Goal: Register for event/course

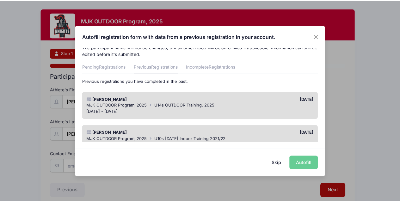
scroll to position [9, 0]
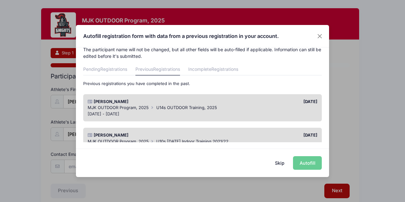
click at [303, 163] on div "Skip Autofill" at bounding box center [202, 163] width 253 height 28
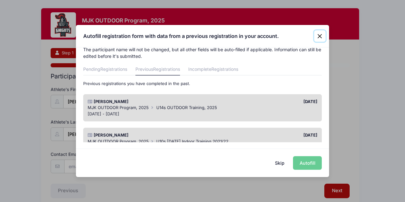
click at [320, 37] on button "Close" at bounding box center [319, 35] width 11 height 11
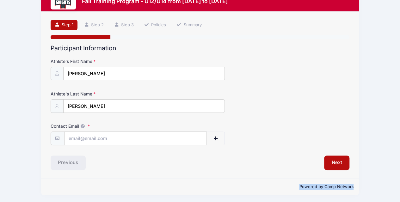
scroll to position [15, 0]
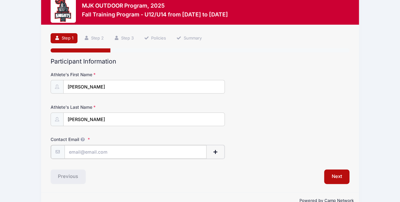
click at [116, 151] on input "Contact Email" at bounding box center [136, 152] width 142 height 14
type input "[EMAIL_ADDRESS][DOMAIN_NAME]"
click at [333, 177] on button "Next" at bounding box center [337, 176] width 26 height 15
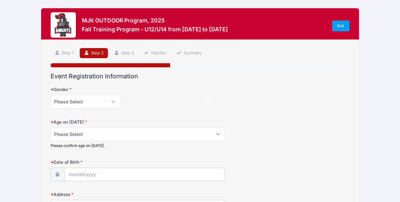
scroll to position [0, 0]
click at [108, 101] on select "Please Select [DEMOGRAPHIC_DATA] [DEMOGRAPHIC_DATA]" at bounding box center [86, 102] width 70 height 14
select select "[DEMOGRAPHIC_DATA]"
click at [51, 95] on select "Please Select [DEMOGRAPHIC_DATA] [DEMOGRAPHIC_DATA]" at bounding box center [86, 102] width 70 height 14
click at [219, 134] on select "Please Select 1 2 3 4 5 6 7 8 9 10 11 12 13 14 15 16 17 18" at bounding box center [138, 134] width 175 height 14
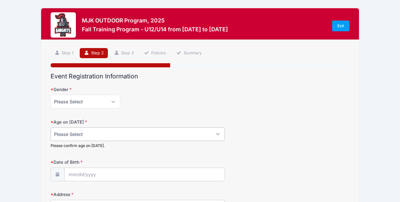
select select "13"
click at [51, 127] on select "Please Select 1 2 3 4 5 6 7 8 9 10 11 12 13 14 15 16 17 18" at bounding box center [138, 134] width 175 height 14
click at [109, 175] on input "Date of Birth" at bounding box center [145, 175] width 160 height 14
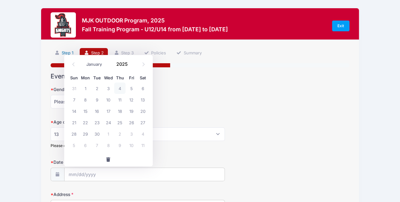
click at [62, 55] on link "Step 1" at bounding box center [64, 53] width 27 height 10
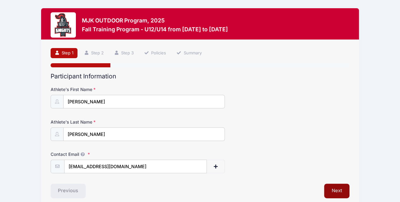
click at [336, 193] on button "Next" at bounding box center [337, 191] width 26 height 15
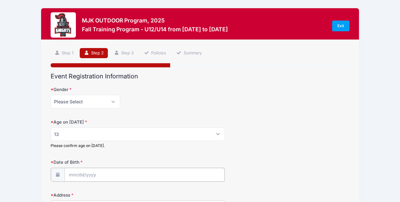
click at [136, 172] on input "Date of Birth" at bounding box center [145, 175] width 160 height 14
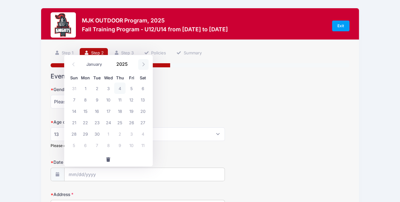
click at [141, 64] on span at bounding box center [143, 64] width 10 height 11
select select "9"
click at [143, 110] on span "18" at bounding box center [142, 110] width 11 height 11
type input "[DATE]"
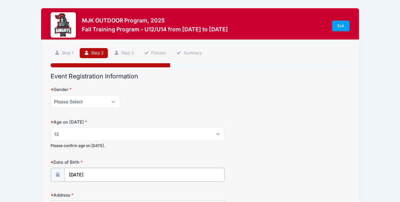
click at [94, 174] on input "[DATE]" at bounding box center [145, 175] width 160 height 14
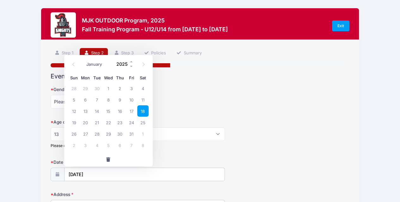
click at [121, 63] on input "2025" at bounding box center [123, 63] width 21 height 9
click at [131, 62] on span at bounding box center [131, 61] width 4 height 5
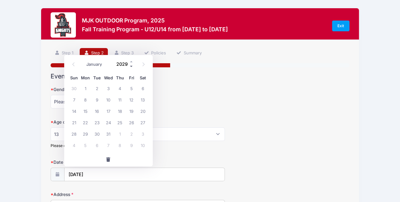
click at [132, 66] on span at bounding box center [131, 66] width 4 height 5
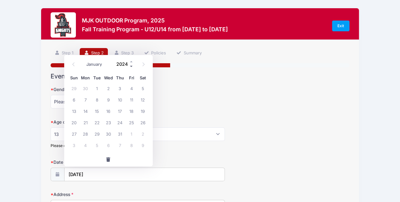
click at [132, 66] on span at bounding box center [131, 66] width 4 height 5
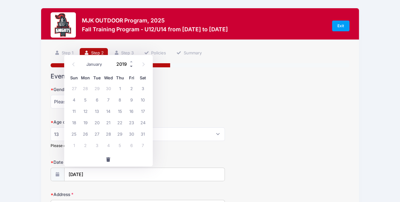
click at [132, 66] on span at bounding box center [131, 66] width 4 height 5
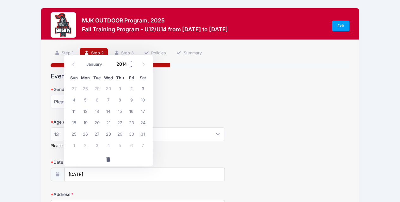
click at [132, 66] on span at bounding box center [131, 66] width 4 height 5
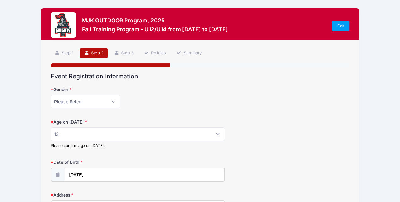
click at [93, 174] on input "[DATE]" at bounding box center [145, 175] width 160 height 14
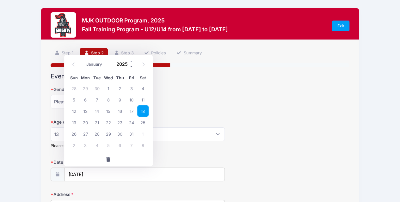
click at [132, 68] on span at bounding box center [131, 66] width 4 height 5
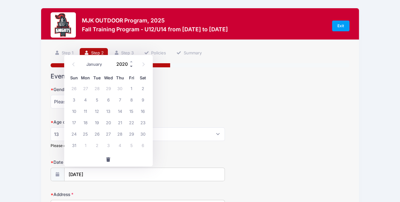
click at [132, 68] on span at bounding box center [131, 66] width 4 height 5
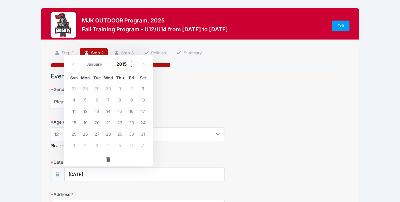
click at [132, 68] on span at bounding box center [131, 66] width 4 height 5
type input "2011"
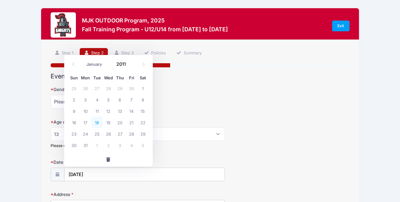
click at [97, 121] on span "18" at bounding box center [96, 122] width 11 height 11
type input "[DATE]"
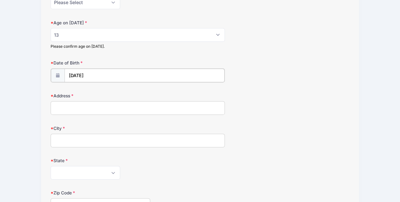
scroll to position [99, 0]
click at [170, 104] on input "Address" at bounding box center [138, 108] width 175 height 14
type input "[STREET_ADDRESS]"
click at [120, 139] on input "City" at bounding box center [138, 141] width 175 height 14
type input "Point Pleasant"
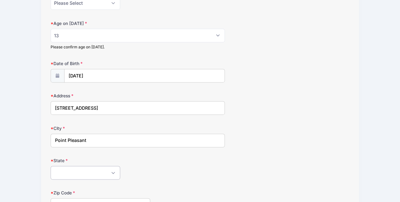
click at [115, 167] on select "[US_STATE] [US_STATE] [US_STATE] [US_STATE] [US_STATE] Armed Forces Africa Arme…" at bounding box center [86, 173] width 70 height 14
select select "NJ"
click at [51, 166] on select "[US_STATE] [US_STATE] [US_STATE] [US_STATE] [US_STATE] Armed Forces Africa Arme…" at bounding box center [86, 173] width 70 height 14
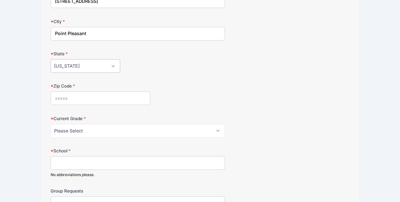
scroll to position [238, 0]
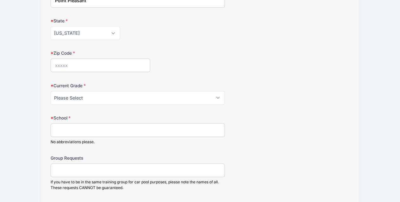
click at [102, 61] on input "Zip Code" at bounding box center [101, 66] width 100 height 14
type input "08742"
click at [195, 92] on select "Please Select Grade: K Grade: 1st Grade: 2nd Grade: 3rd Grade: 4th 5th Grade: 6…" at bounding box center [138, 98] width 175 height 14
select select "Grade: 8th"
click at [51, 91] on select "Please Select Grade: K Grade: 1st Grade: 2nd Grade: 3rd Grade: 4th 5th Grade: 6…" at bounding box center [138, 98] width 175 height 14
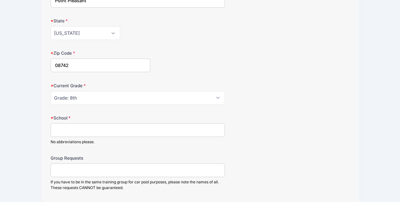
click at [144, 131] on input "School" at bounding box center [138, 130] width 175 height 14
type input "[GEOGRAPHIC_DATA]"
click at [94, 167] on input "Group Requests" at bounding box center [138, 171] width 175 height 14
click at [113, 169] on input "[PERSON_NAME], [PERSON_NAME]" at bounding box center [138, 171] width 175 height 14
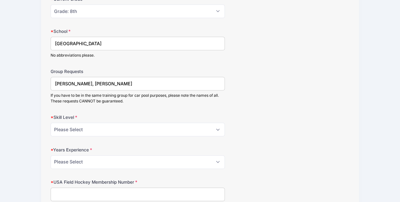
scroll to position [327, 0]
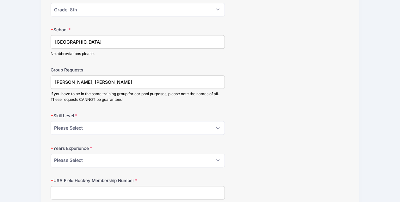
type input "[PERSON_NAME], [PERSON_NAME]"
click at [215, 125] on select "Please Select Beginner Intermediate Advanced" at bounding box center [138, 128] width 175 height 14
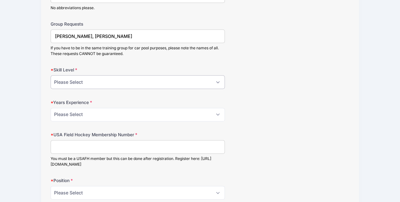
scroll to position [373, 0]
click at [201, 80] on select "Please Select Beginner Intermediate Advanced" at bounding box center [138, 82] width 175 height 14
select select "Advanced"
click at [51, 75] on select "Please Select Beginner Intermediate Advanced" at bounding box center [138, 82] width 175 height 14
click at [112, 114] on select "Please Select 0 1 2 3 4 5 6 7 8" at bounding box center [138, 114] width 175 height 14
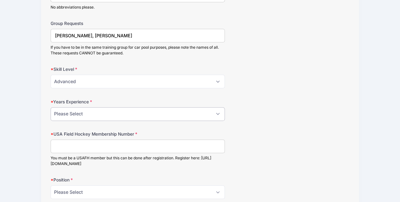
select select "7"
click at [51, 107] on select "Please Select 0 1 2 3 4 5 6 7 8" at bounding box center [138, 114] width 175 height 14
click at [134, 144] on input "USA Field Hockey Membership Number" at bounding box center [138, 146] width 175 height 14
type input "2000422677"
click at [212, 189] on select "Please Select Field Player Goalkeeper" at bounding box center [138, 192] width 175 height 14
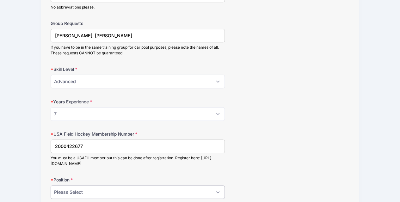
select select "Field Player"
click at [51, 185] on select "Please Select Field Player Goalkeeper" at bounding box center [138, 192] width 175 height 14
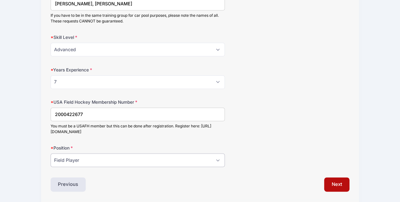
scroll to position [424, 0]
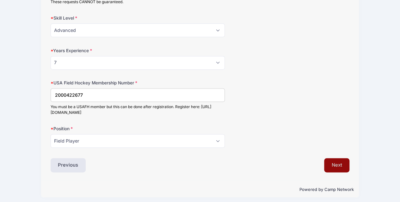
click at [336, 162] on button "Next" at bounding box center [337, 165] width 26 height 15
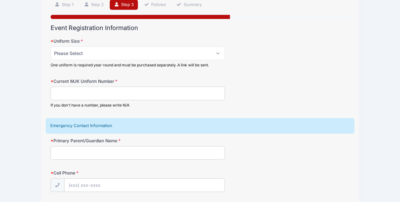
scroll to position [0, 0]
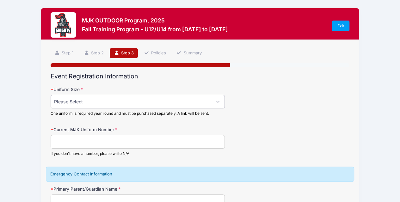
click at [211, 105] on select "Please Select Adult Small Adult Medium Adult Large Adult XL" at bounding box center [138, 102] width 175 height 14
select select "Adult Medium"
click at [51, 95] on select "Please Select Adult Small Adult Medium Adult Large Adult XL" at bounding box center [138, 102] width 175 height 14
click at [158, 144] on input "Current MJK Uniform Number" at bounding box center [138, 142] width 175 height 14
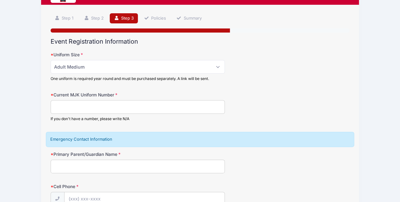
scroll to position [34, 0]
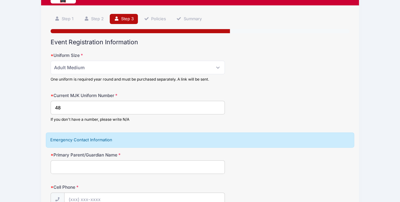
type input "48"
click at [181, 172] on input "Primary Parent/Guardian Name" at bounding box center [138, 167] width 175 height 14
type input "[DEMOGRAPHIC_DATA][PERSON_NAME]"
type input "[PHONE_NUMBER]"
type input "[EMAIL_ADDRESS][DOMAIN_NAME]"
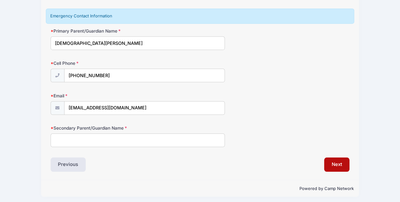
scroll to position [159, 0]
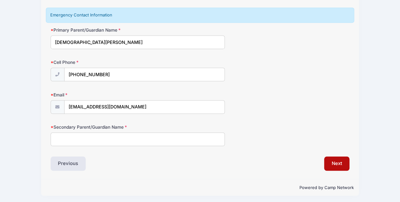
click at [141, 143] on input "Secondary Parent/Guardian Name" at bounding box center [138, 140] width 175 height 14
type input "E"
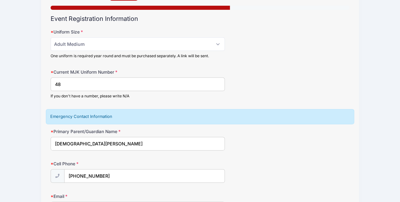
scroll to position [58, 0]
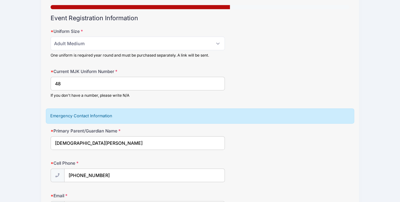
type input "[PERSON_NAME]"
click at [217, 43] on select "Please Select Adult Small Adult Medium Adult Large Adult XL" at bounding box center [138, 44] width 175 height 14
select select "Adult Small"
click at [51, 37] on select "Please Select Adult Small Adult Medium Adult Large Adult XL" at bounding box center [138, 44] width 175 height 14
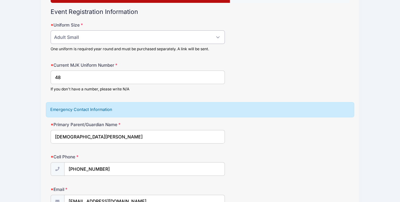
scroll to position [46, 0]
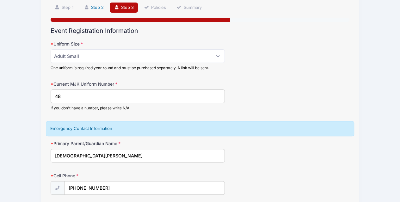
click at [93, 7] on link "Step 2" at bounding box center [94, 8] width 28 height 10
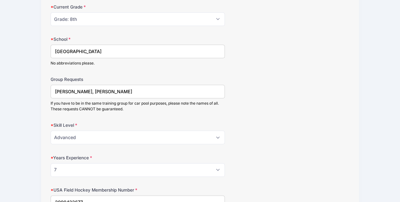
scroll to position [331, 0]
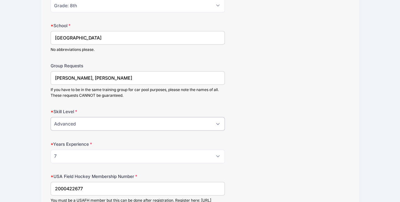
click at [218, 123] on select "Please Select Beginner Intermediate Advanced" at bounding box center [138, 124] width 175 height 14
select select "Intermediate"
click at [51, 117] on select "Please Select Beginner Intermediate Advanced" at bounding box center [138, 124] width 175 height 14
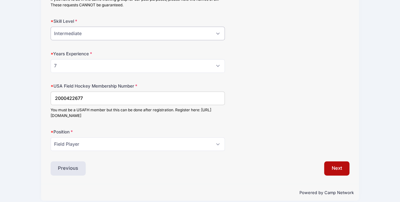
scroll to position [424, 0]
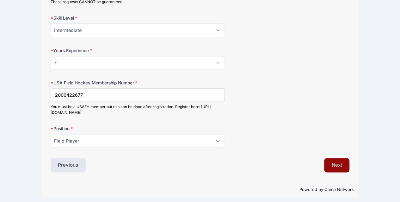
click at [338, 158] on button "Next" at bounding box center [337, 165] width 26 height 15
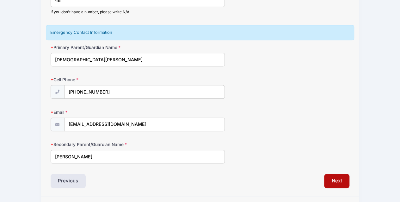
scroll to position [159, 0]
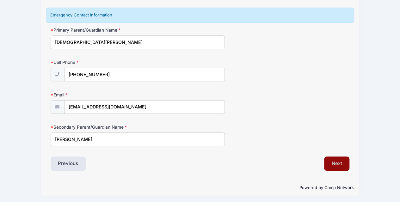
click at [338, 164] on button "Next" at bounding box center [337, 164] width 26 height 15
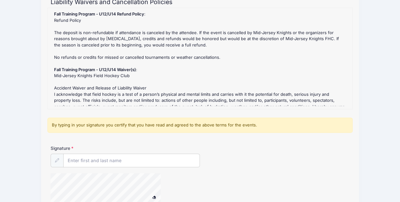
scroll to position [74, 0]
click at [145, 164] on input "Signature" at bounding box center [132, 162] width 136 height 14
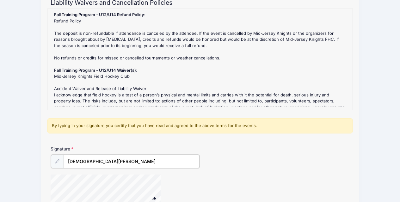
scroll to position [139, 0]
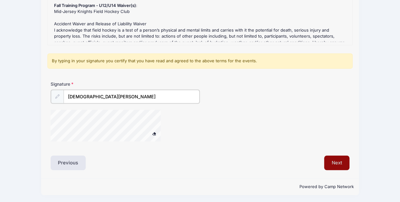
type input "[DEMOGRAPHIC_DATA][PERSON_NAME]"
click at [333, 163] on button "Next" at bounding box center [337, 162] width 26 height 15
click at [335, 164] on button "Next" at bounding box center [337, 163] width 26 height 15
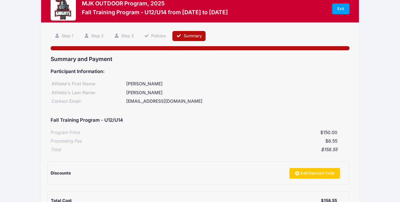
scroll to position [1, 0]
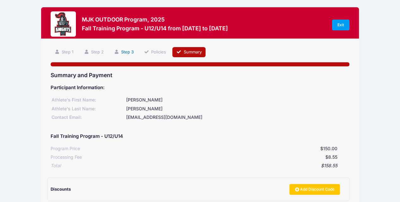
click at [129, 52] on link "Step 3" at bounding box center [124, 52] width 28 height 10
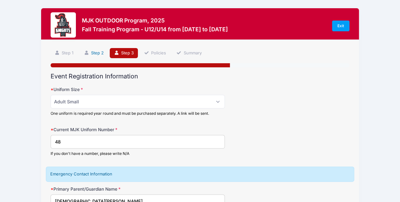
click at [96, 53] on link "Step 2" at bounding box center [94, 53] width 28 height 10
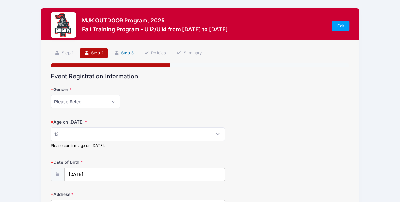
click at [121, 53] on link "Step 3" at bounding box center [124, 53] width 28 height 10
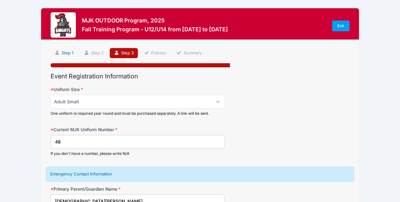
click at [64, 53] on link "Step 1" at bounding box center [64, 53] width 27 height 10
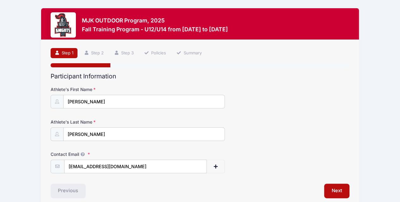
scroll to position [28, 0]
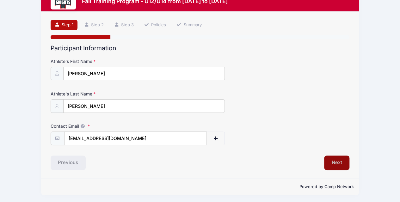
click at [336, 163] on button "Next" at bounding box center [337, 163] width 26 height 15
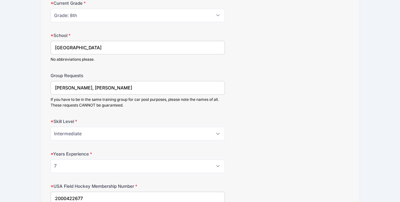
scroll to position [331, 0]
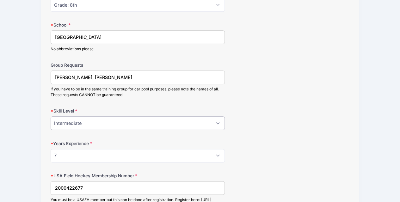
click at [218, 123] on select "Please Select Beginner Intermediate Advanced" at bounding box center [138, 123] width 175 height 14
select select "Advanced"
click at [51, 116] on select "Please Select Beginner Intermediate Advanced" at bounding box center [138, 123] width 175 height 14
click at [278, 154] on div "Years Experience Please Select 0 1 2 3 4 5 6 7 8" at bounding box center [200, 151] width 299 height 22
